Goal: Check status: Check status

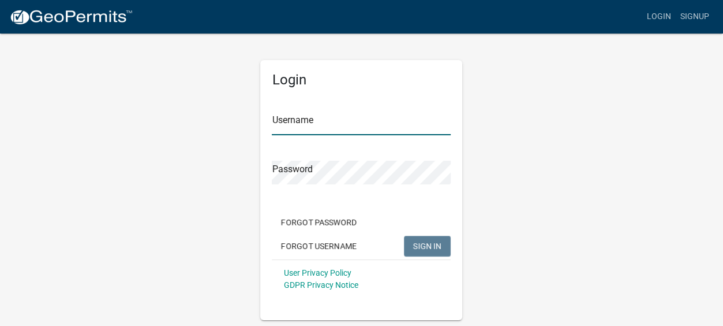
type input "Gobbler Ridge"
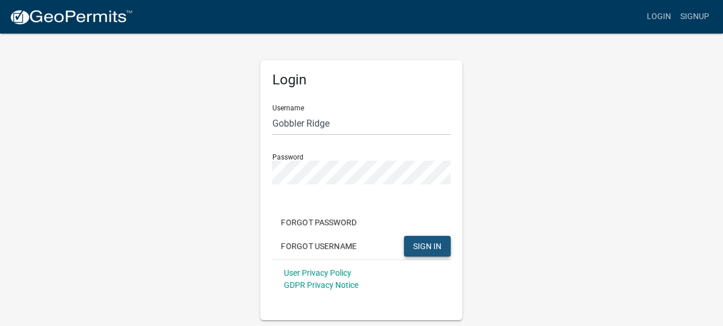
click at [431, 242] on span "SIGN IN" at bounding box center [427, 245] width 28 height 9
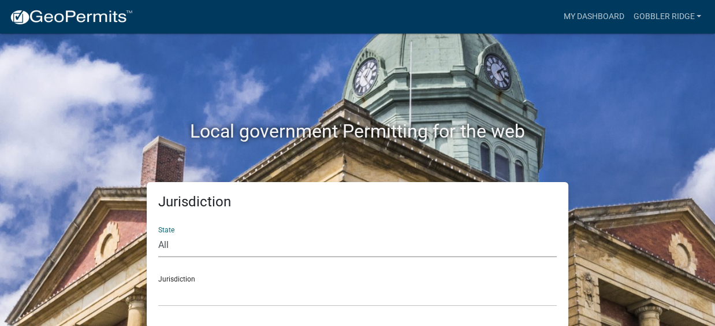
click at [163, 241] on select "All [US_STATE] [US_STATE] [US_STATE] [US_STATE] [US_STATE] [US_STATE] [US_STATE…" at bounding box center [357, 245] width 398 height 24
select select "[US_STATE]"
click at [158, 233] on select "All [US_STATE] [US_STATE] [US_STATE] [US_STATE] [US_STATE] [US_STATE] [US_STATE…" at bounding box center [357, 245] width 398 height 24
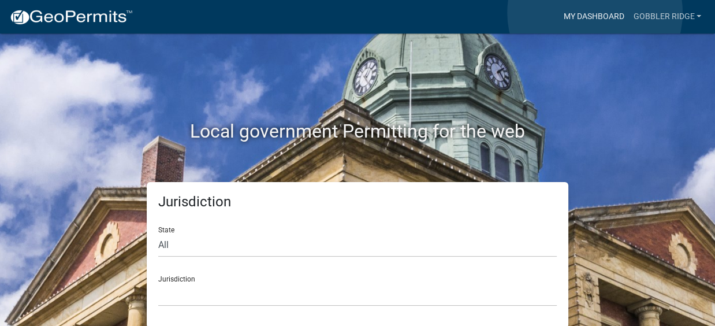
click at [595, 13] on link "My Dashboard" at bounding box center [593, 17] width 70 height 22
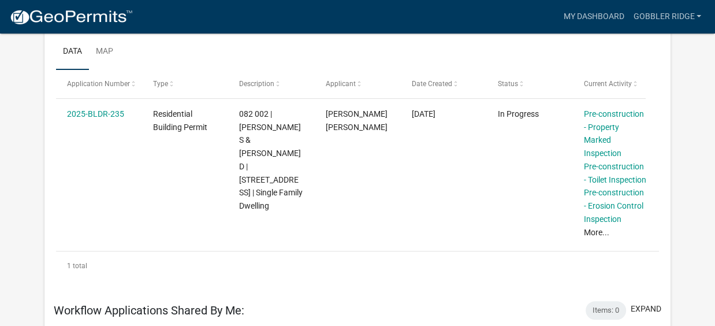
scroll to position [196, 0]
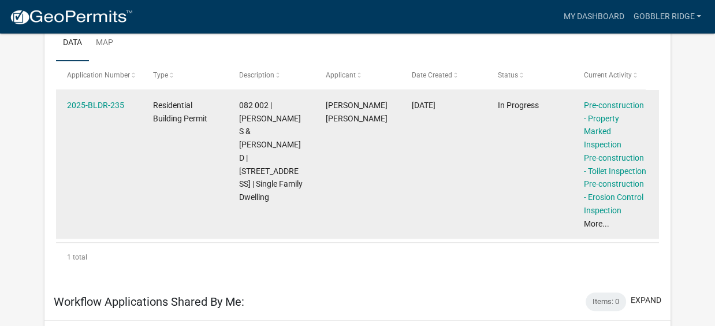
click at [594, 219] on link "More..." at bounding box center [596, 223] width 25 height 9
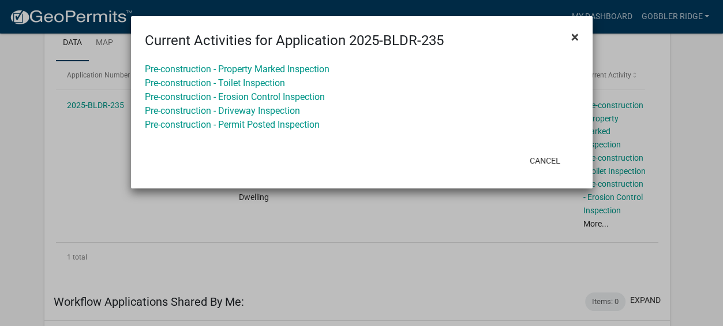
click at [573, 36] on span "×" at bounding box center [576, 37] width 8 height 16
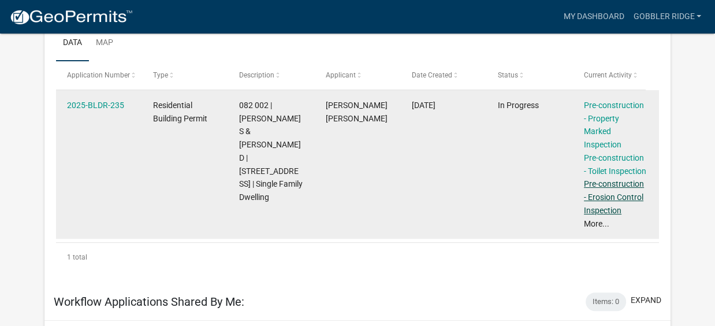
click at [603, 197] on link "Pre-construction - Erosion Control Inspection" at bounding box center [614, 197] width 60 height 36
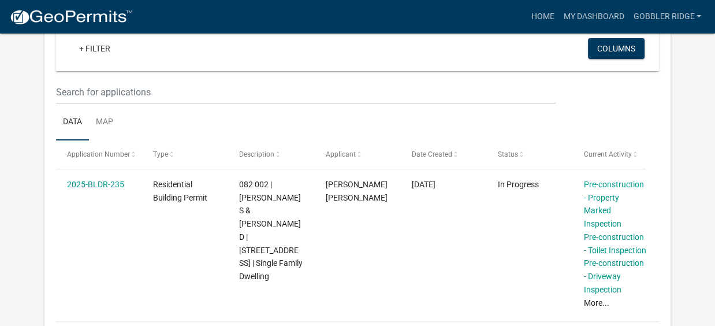
scroll to position [129, 0]
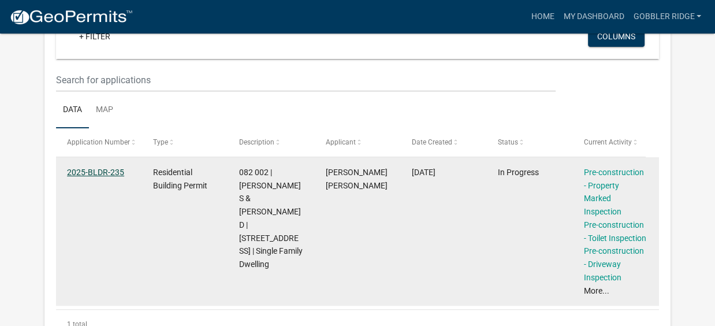
click at [94, 170] on link "2025-BLDR-235" at bounding box center [95, 171] width 57 height 9
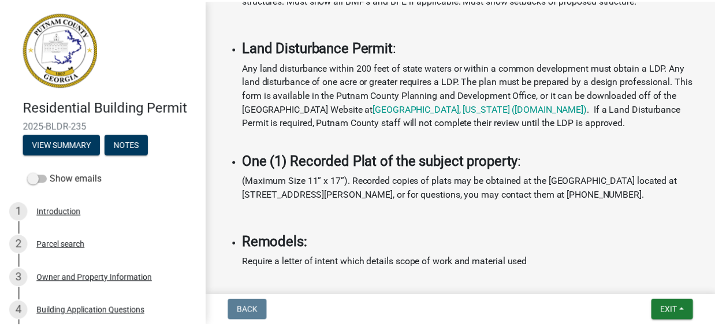
scroll to position [1465, 0]
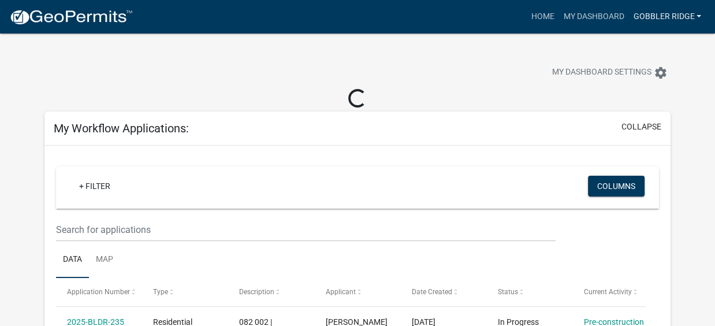
click at [671, 15] on link "Gobbler Ridge" at bounding box center [666, 17] width 77 height 22
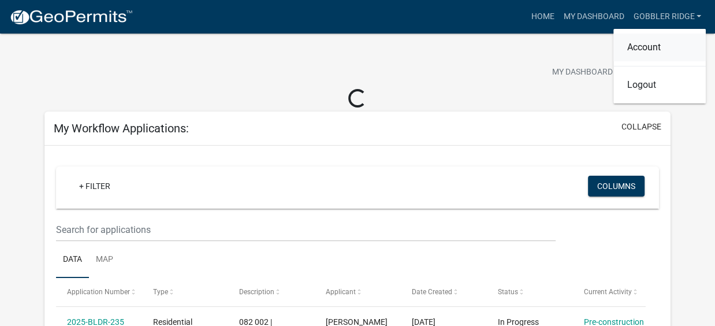
click at [646, 46] on link "Account" at bounding box center [659, 47] width 92 height 28
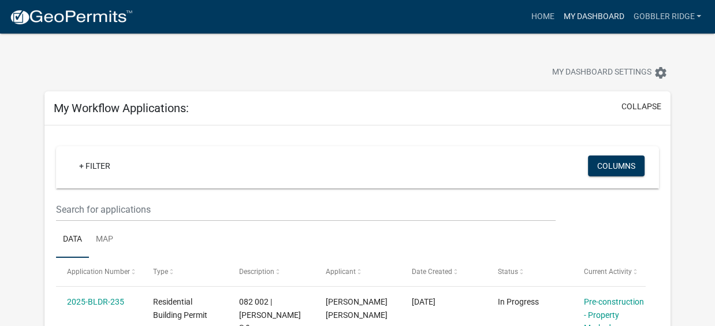
click at [581, 13] on link "My Dashboard" at bounding box center [593, 17] width 70 height 22
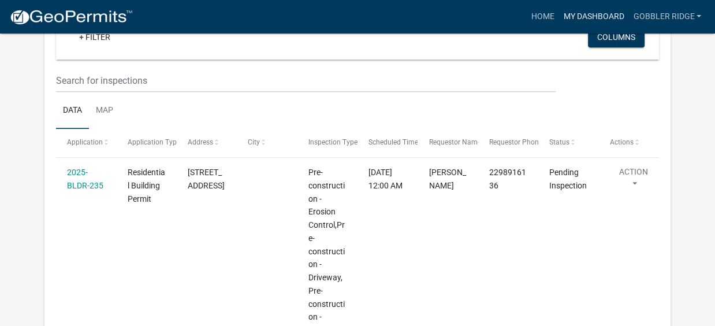
scroll to position [669, 0]
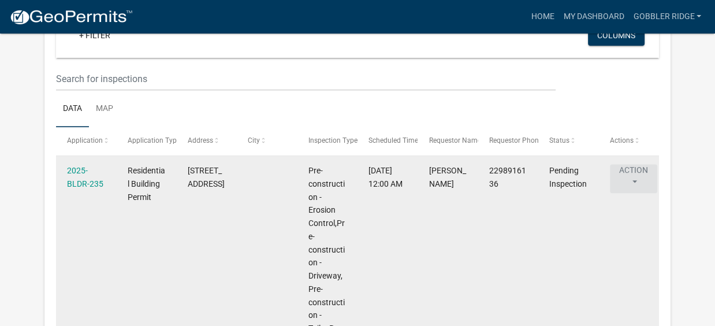
click at [633, 166] on button "Action" at bounding box center [633, 178] width 47 height 29
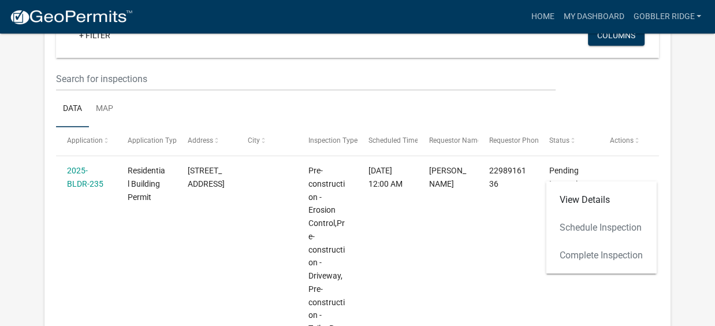
click at [585, 254] on div "View Details Schedule Inspection Complete Inspection" at bounding box center [601, 227] width 111 height 92
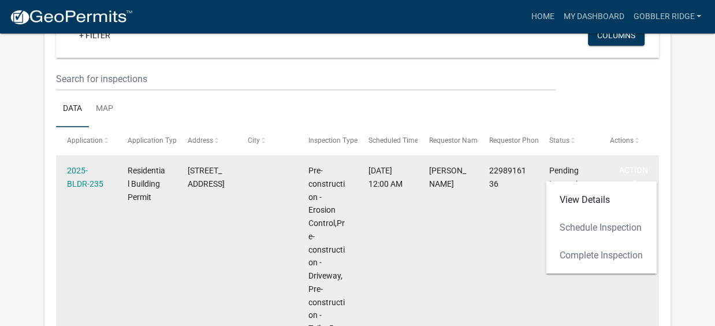
click at [486, 217] on datatable-body-cell "2298916136" at bounding box center [508, 308] width 60 height 305
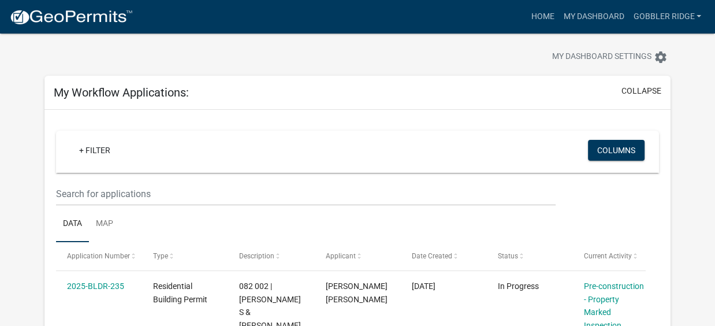
scroll to position [0, 0]
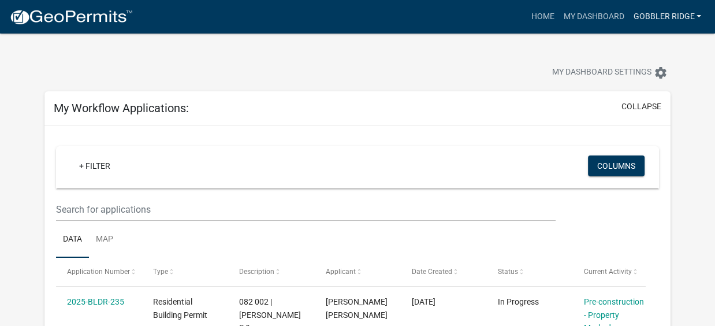
click at [661, 13] on link "Gobbler Ridge" at bounding box center [666, 17] width 77 height 22
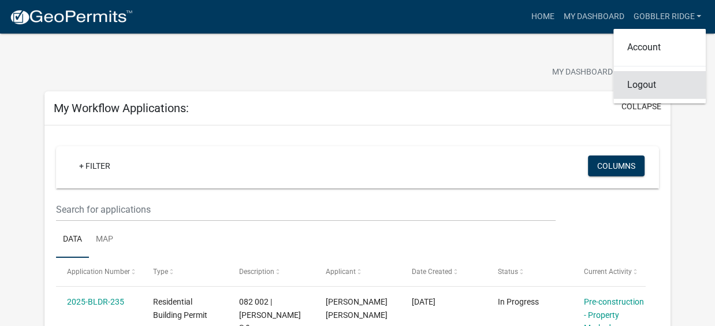
click at [629, 86] on link "Logout" at bounding box center [659, 85] width 92 height 28
